Goal: Information Seeking & Learning: Learn about a topic

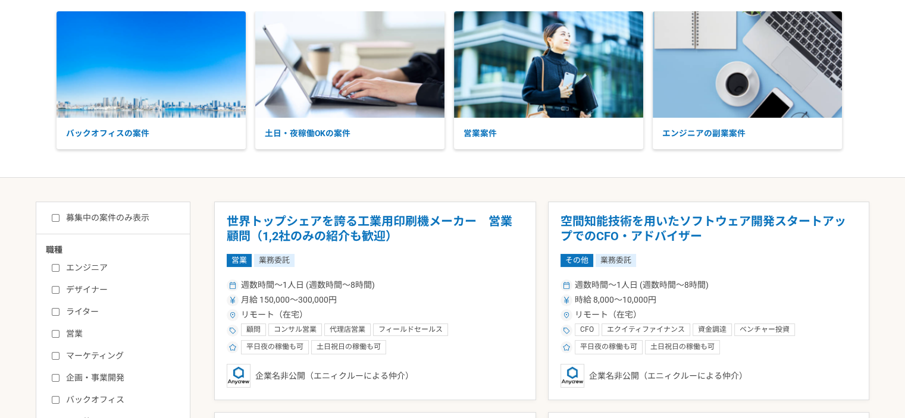
scroll to position [119, 0]
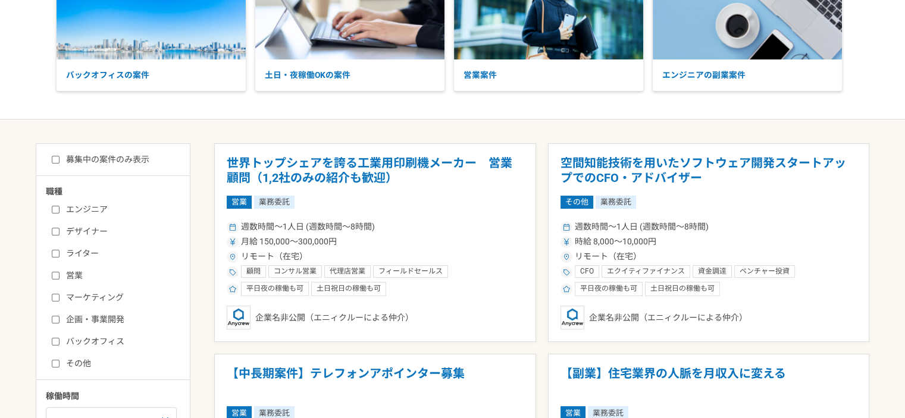
click at [56, 295] on input "マーケティング" at bounding box center [56, 298] width 8 height 8
checkbox input "true"
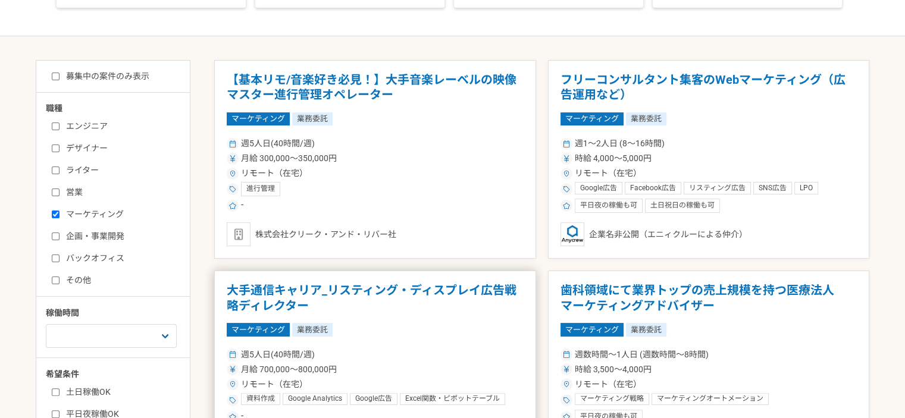
scroll to position [298, 0]
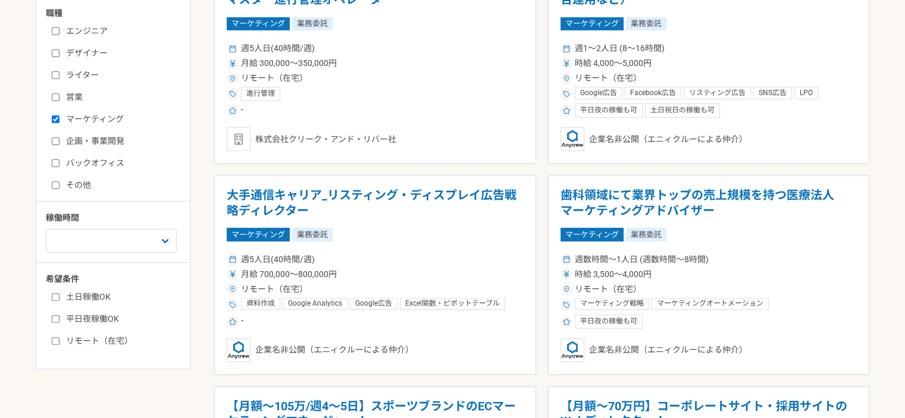
click at [54, 340] on input "リモート（在宅）" at bounding box center [56, 341] width 8 height 8
checkbox input "true"
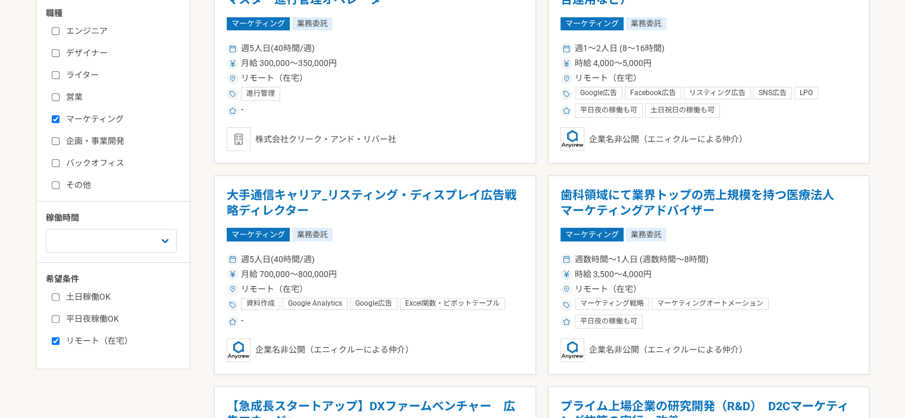
click at [55, 316] on input "平日夜稼働OK" at bounding box center [56, 319] width 8 height 8
checkbox input "true"
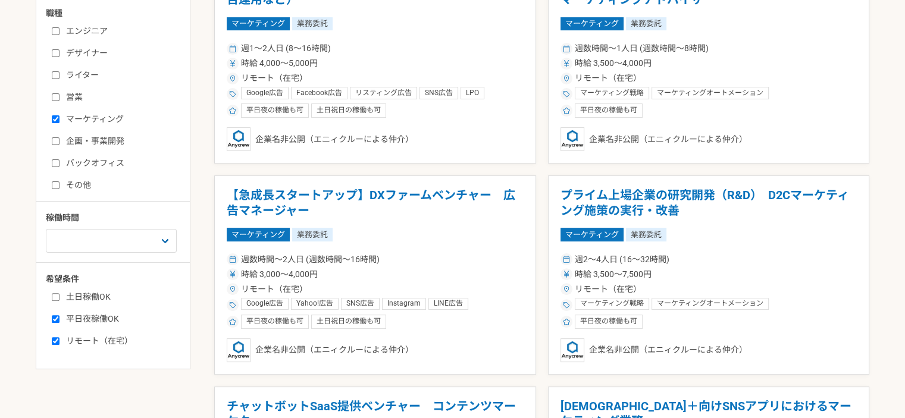
click at [57, 293] on input "土日稼働OK" at bounding box center [56, 297] width 8 height 8
checkbox input "true"
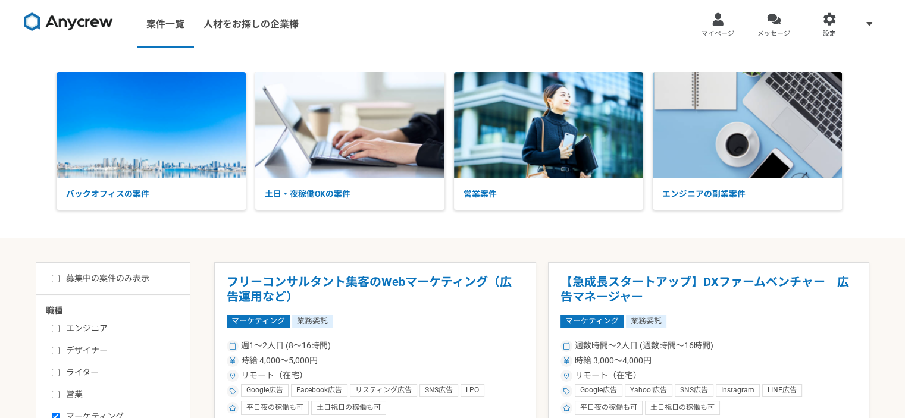
scroll to position [179, 0]
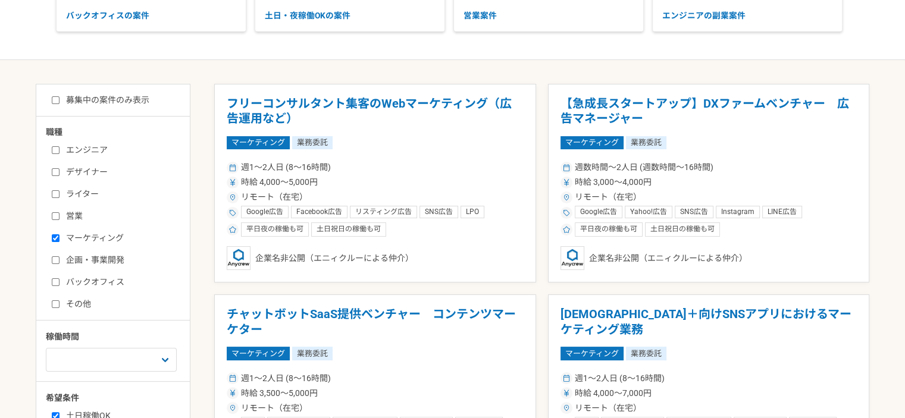
click at [60, 101] on label "募集中の案件のみ表示" at bounding box center [101, 100] width 98 height 12
click at [60, 101] on input "募集中の案件のみ表示" at bounding box center [56, 100] width 8 height 8
checkbox input "true"
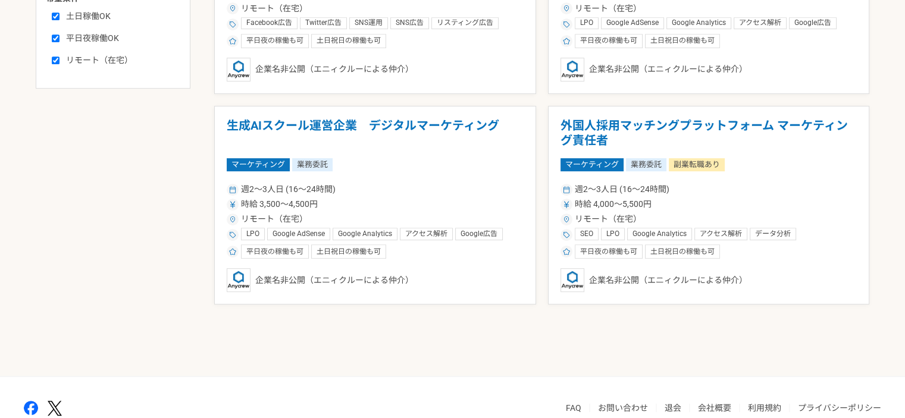
scroll to position [519, 0]
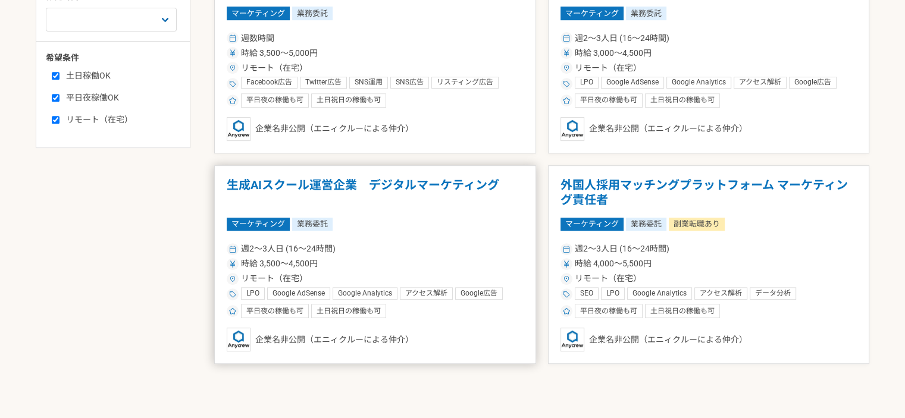
click at [419, 185] on h1 "生成AIスクール運営企業　デジタルマーケティング" at bounding box center [375, 193] width 297 height 30
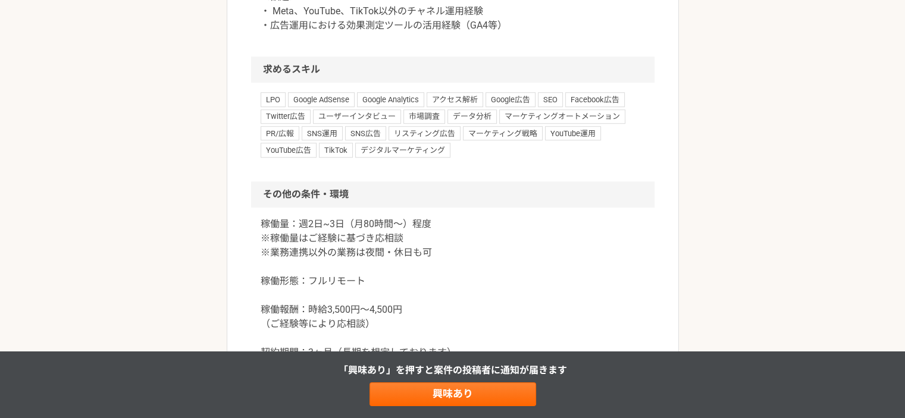
scroll to position [1131, 0]
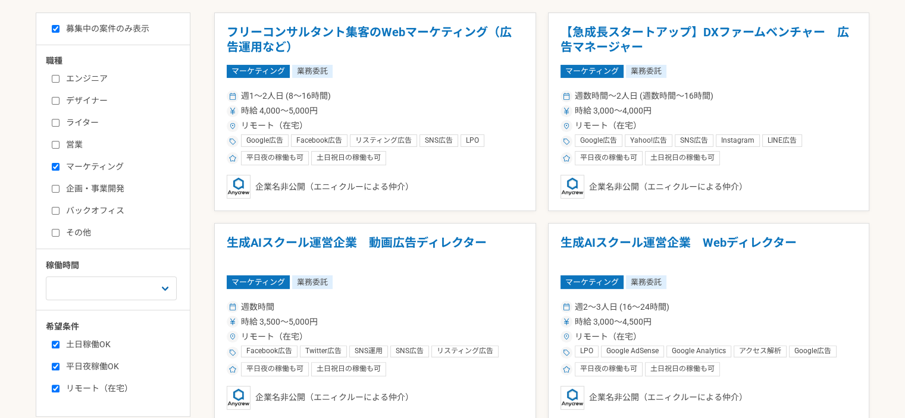
scroll to position [179, 0]
